Goal: Task Accomplishment & Management: Use online tool/utility

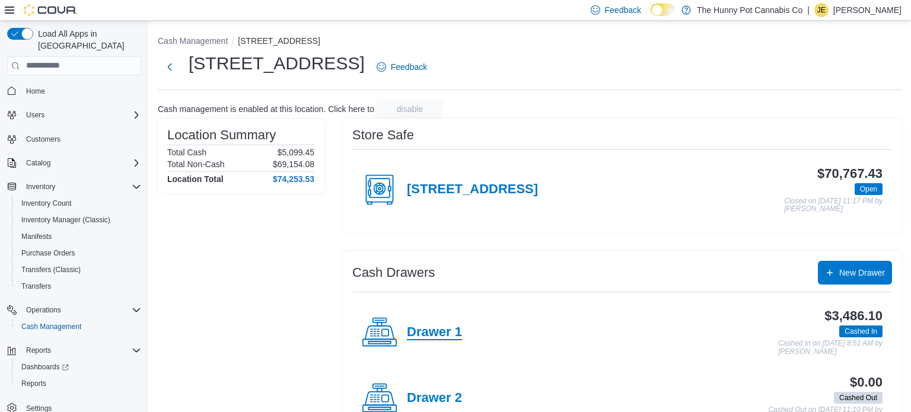
click at [442, 331] on h4 "Drawer 1" at bounding box center [434, 332] width 55 height 15
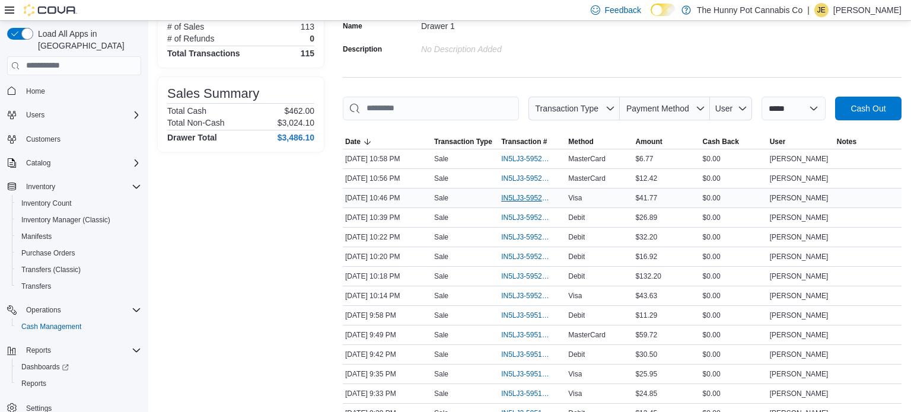
scroll to position [108, 0]
click at [523, 349] on span "IN5LJ3-5951891" at bounding box center [526, 353] width 50 height 9
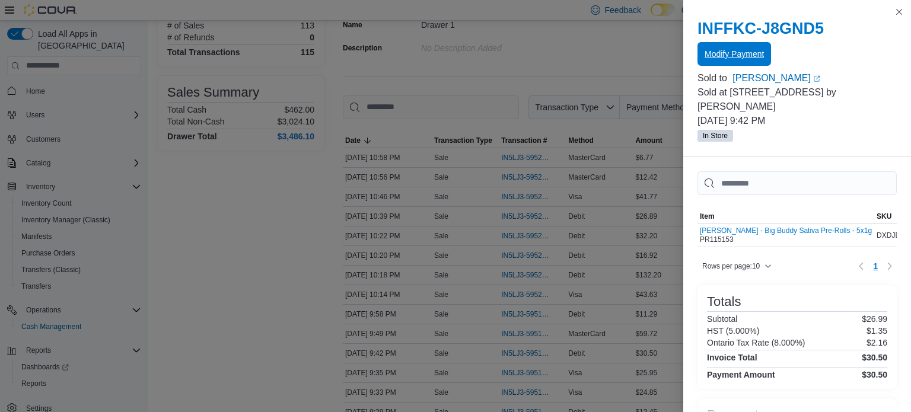
click at [735, 50] on span "Modify Payment" at bounding box center [733, 54] width 59 height 12
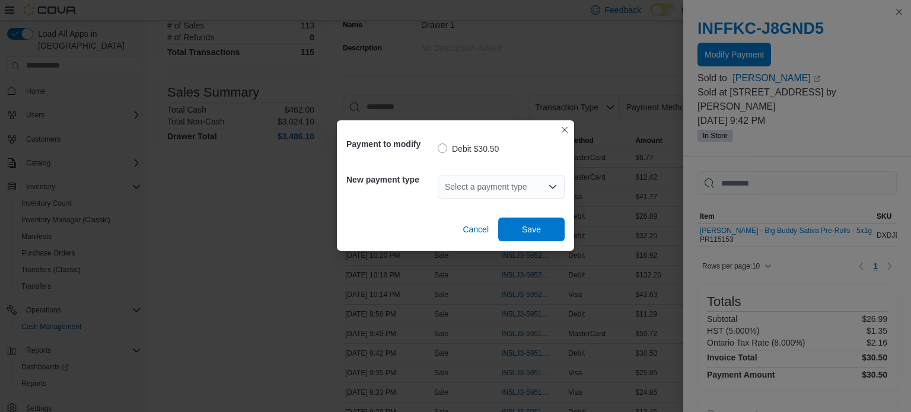
click at [493, 184] on div "Select a payment type" at bounding box center [501, 187] width 127 height 24
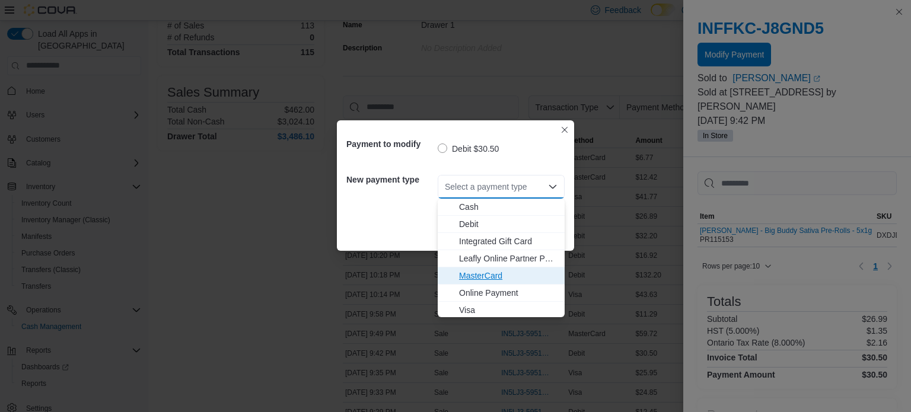
click at [492, 275] on span "MasterCard" at bounding box center [508, 276] width 98 height 12
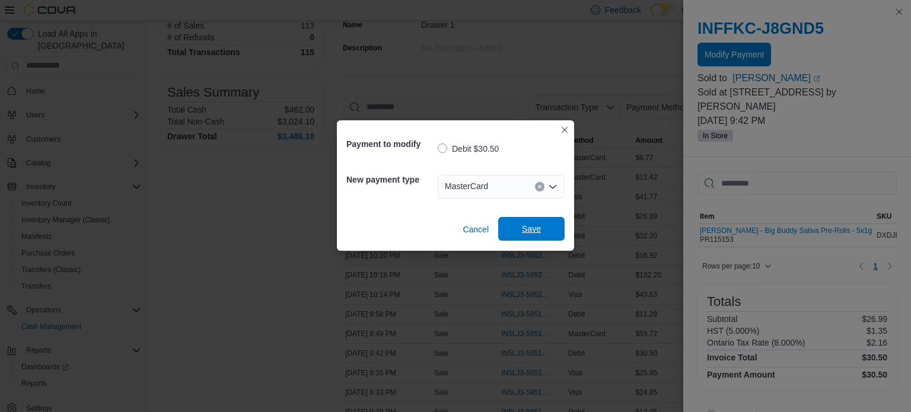
click at [530, 234] on span "Save" at bounding box center [531, 229] width 19 height 12
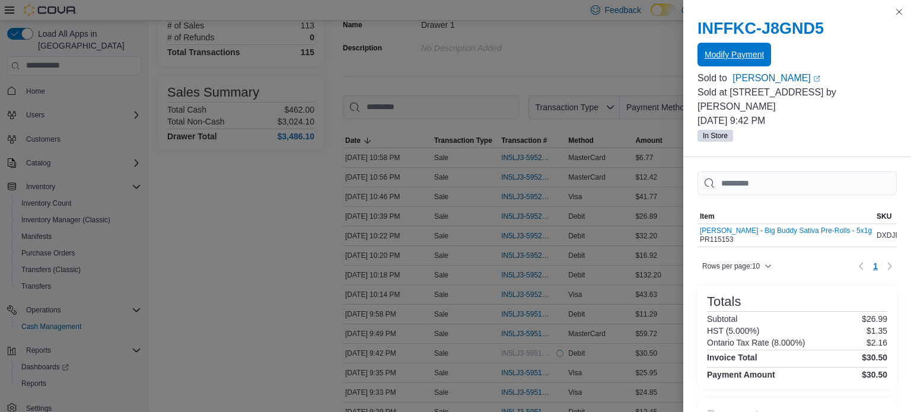
scroll to position [0, 0]
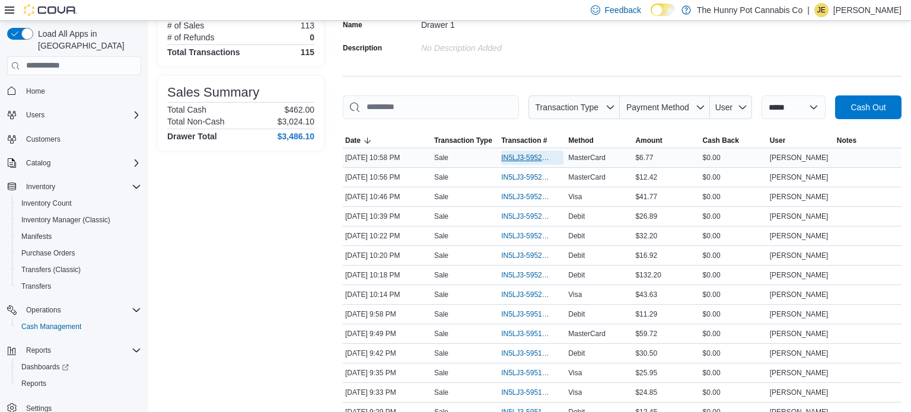
click at [515, 161] on span "IN5LJ3-5952433" at bounding box center [526, 157] width 50 height 9
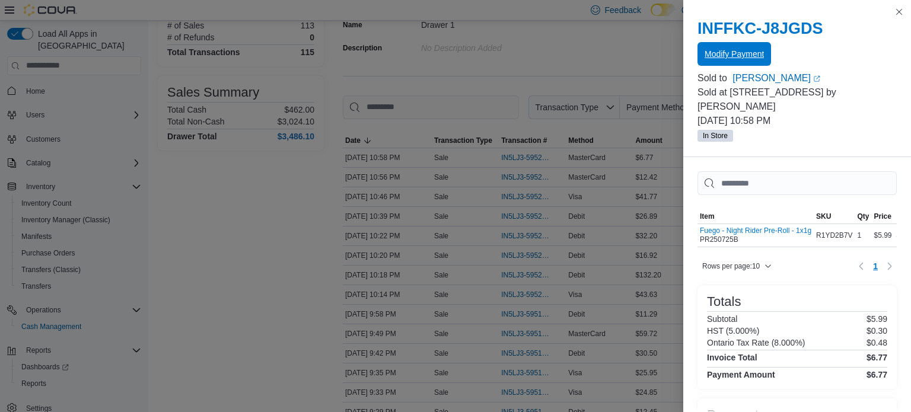
click at [757, 58] on span "Modify Payment" at bounding box center [733, 54] width 59 height 12
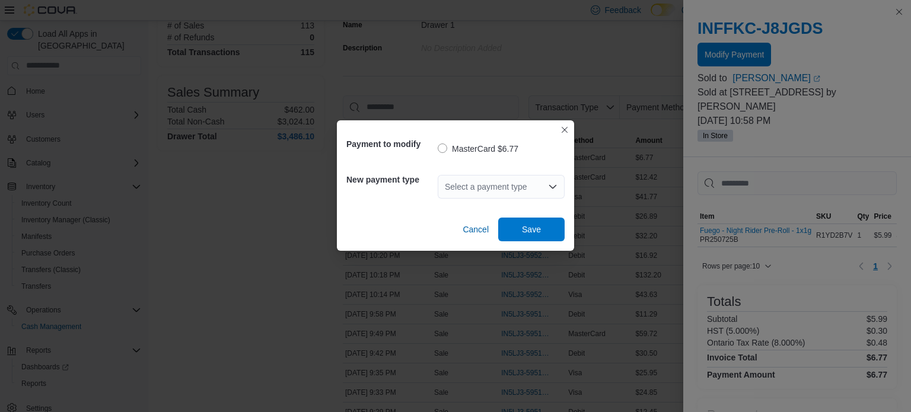
click at [556, 184] on icon "Open list of options" at bounding box center [552, 186] width 7 height 4
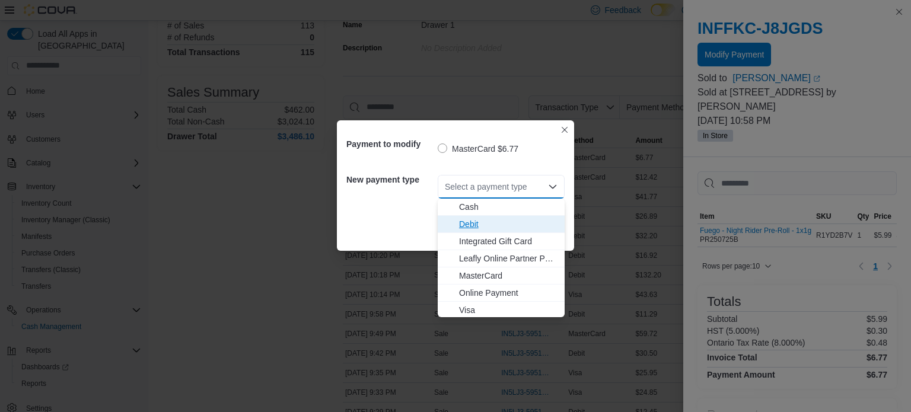
click at [481, 225] on span "Debit" at bounding box center [508, 224] width 98 height 12
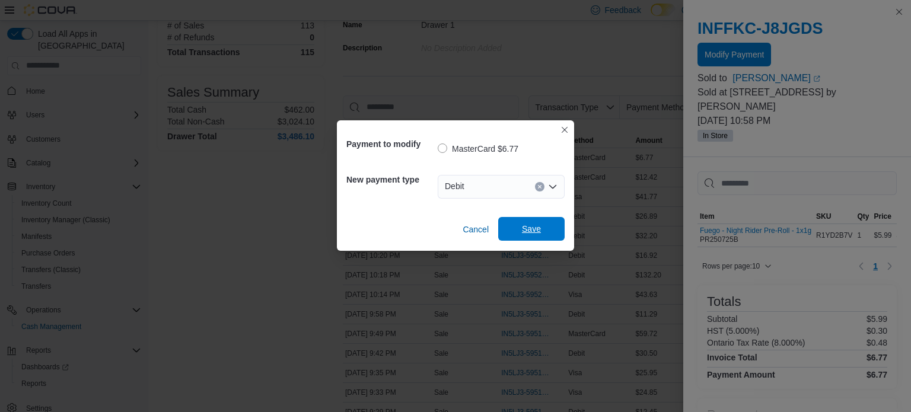
click at [528, 228] on span "Save" at bounding box center [531, 229] width 19 height 12
